Goal: Task Accomplishment & Management: Complete application form

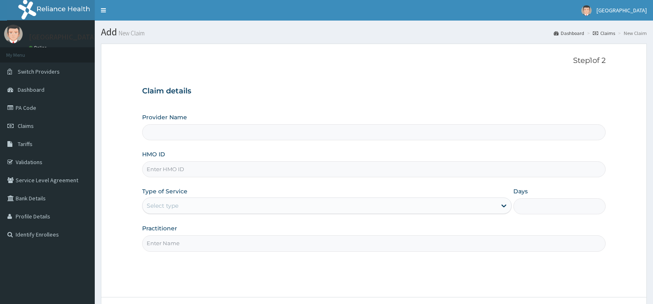
type input "[GEOGRAPHIC_DATA] - [GEOGRAPHIC_DATA]"
click at [186, 168] on input "HMO ID" at bounding box center [373, 169] width 463 height 16
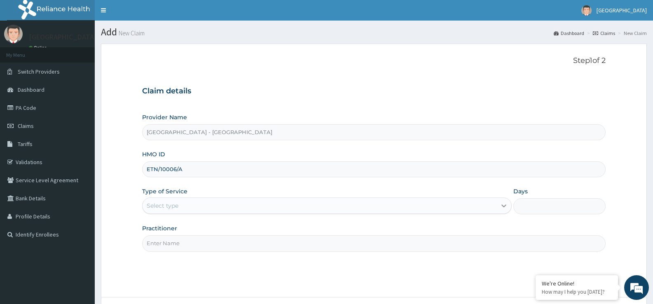
type input "ETN/10006/A"
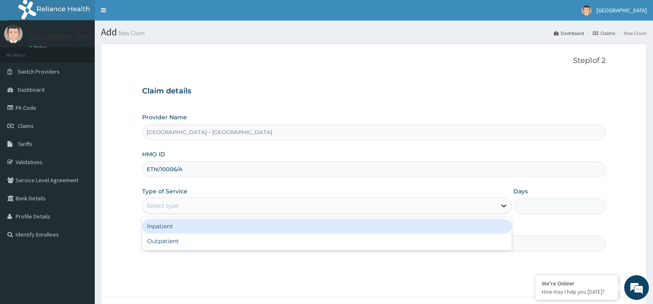
click at [501, 206] on icon at bounding box center [504, 206] width 8 height 8
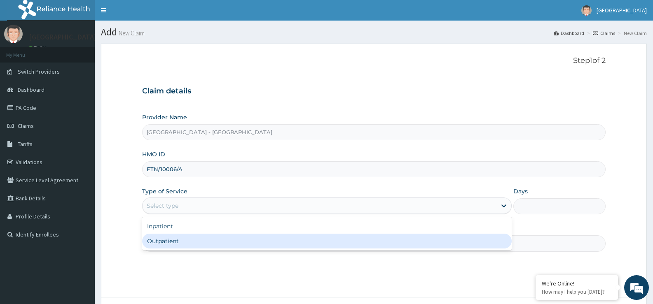
click at [268, 247] on div "Outpatient" at bounding box center [326, 241] width 369 height 15
type input "1"
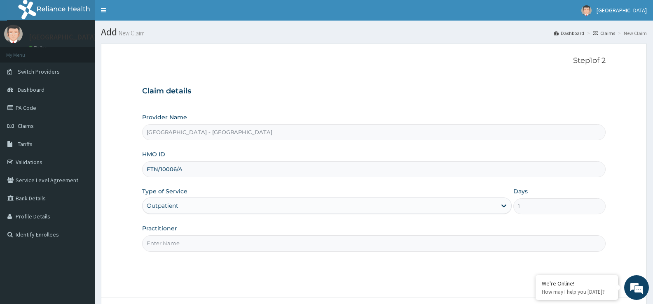
click at [187, 244] on input "Practitioner" at bounding box center [373, 244] width 463 height 16
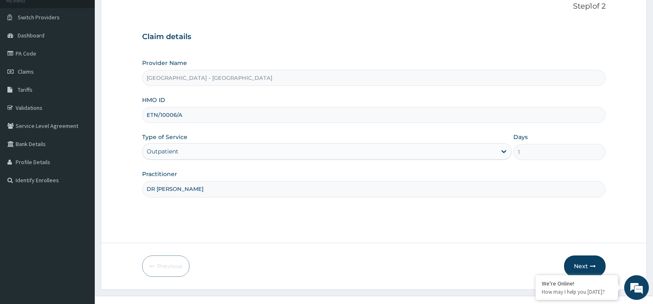
scroll to position [67, 0]
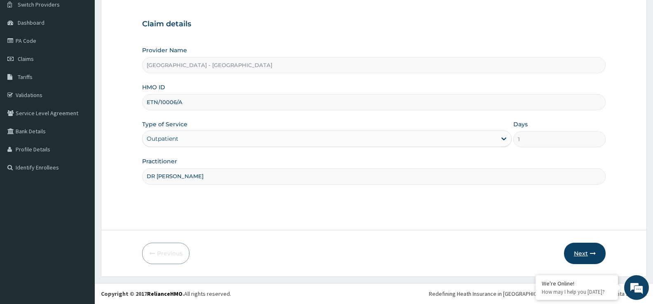
type input "DR [PERSON_NAME]"
click at [581, 250] on button "Next" at bounding box center [585, 253] width 42 height 21
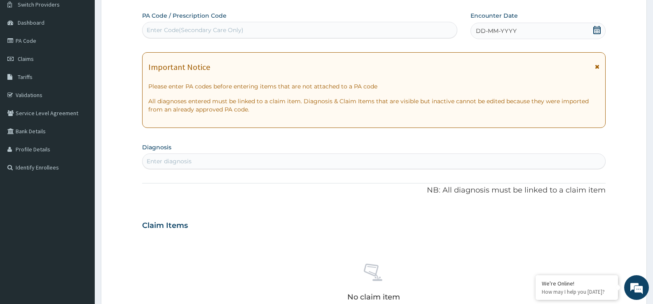
click at [161, 29] on div "Enter Code(Secondary Care Only)" at bounding box center [195, 30] width 97 height 8
type input "PA/92D2F1"
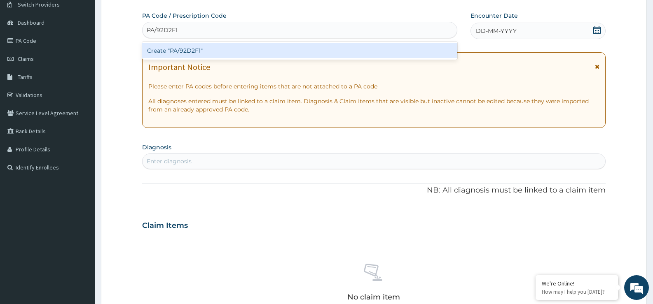
click at [254, 53] on div "Create "PA/92D2F1"" at bounding box center [299, 50] width 315 height 15
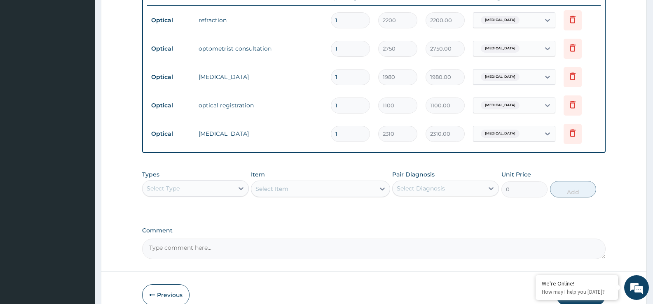
scroll to position [364, 0]
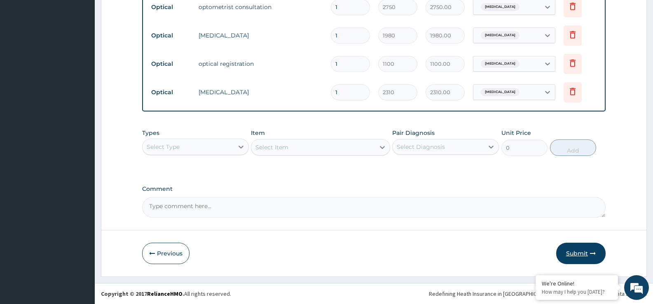
click at [580, 254] on button "Submit" at bounding box center [580, 253] width 49 height 21
